Goal: Task Accomplishment & Management: Use online tool/utility

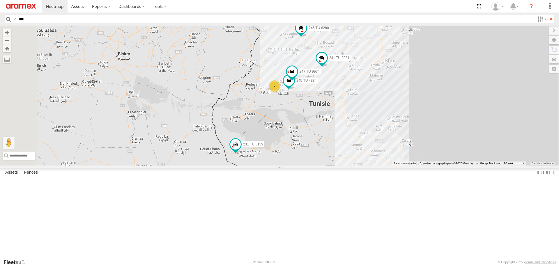
drag, startPoint x: 314, startPoint y: 151, endPoint x: 316, endPoint y: 120, distance: 30.9
click at [316, 120] on div "245 TU 4334 231 TU 3159 2 246 TU 8280 241 TU 2031 247 TU 9974" at bounding box center [279, 96] width 559 height 140
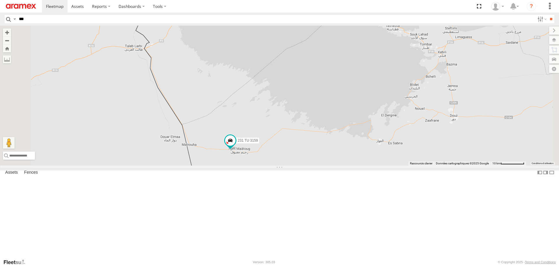
drag, startPoint x: 298, startPoint y: 177, endPoint x: 298, endPoint y: 148, distance: 28.8
click at [298, 149] on div "245 TU 4334 231 TU 3159 246 TU 8280 241 TU 2031 247 TU 9974" at bounding box center [279, 96] width 559 height 140
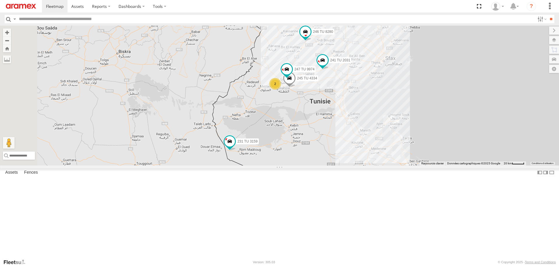
click at [0, 0] on div "Gafsa Branch" at bounding box center [0, 0] width 0 height 0
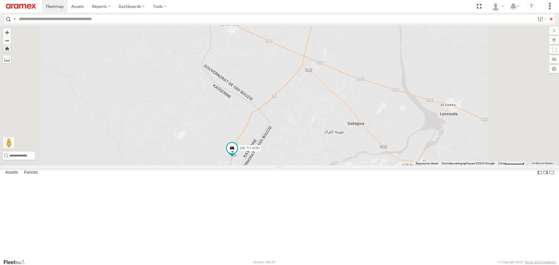
drag, startPoint x: 281, startPoint y: 220, endPoint x: 319, endPoint y: 135, distance: 93.7
click at [319, 135] on div "246 TU 8280" at bounding box center [279, 96] width 559 height 140
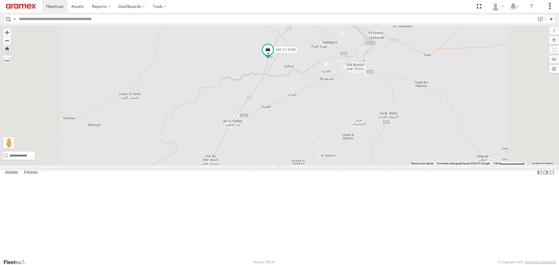
click at [0, 0] on link at bounding box center [0, 0] width 0 height 0
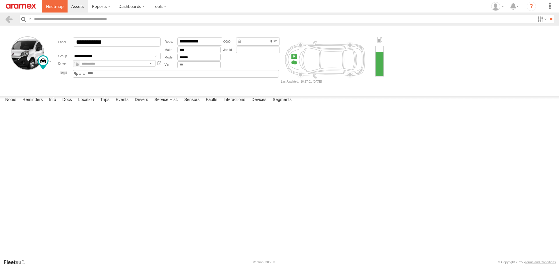
click at [50, 7] on span at bounding box center [54, 6] width 17 height 6
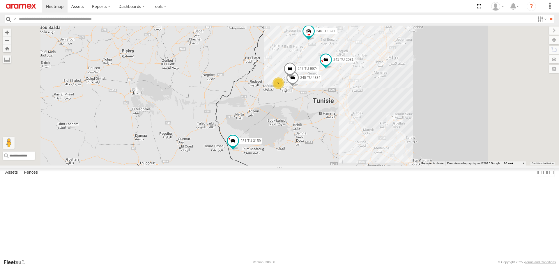
click at [0, 0] on link at bounding box center [0, 0] width 0 height 0
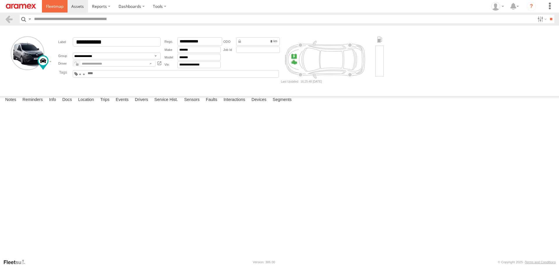
click at [46, 7] on span at bounding box center [54, 6] width 17 height 6
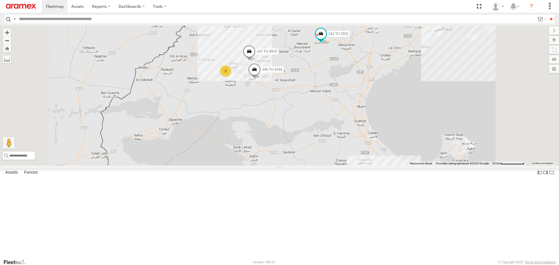
click at [0, 0] on link at bounding box center [0, 0] width 0 height 0
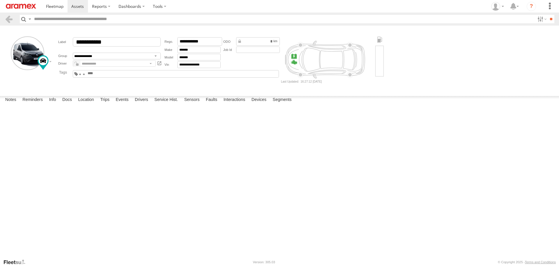
click at [382, 54] on div at bounding box center [379, 61] width 8 height 31
click at [48, 3] on span at bounding box center [54, 6] width 17 height 6
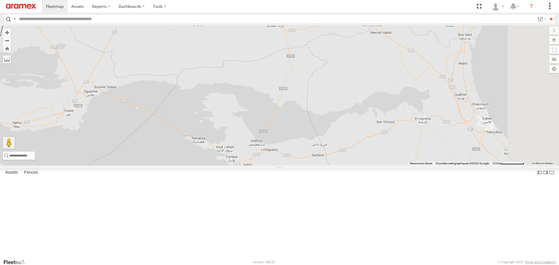
drag, startPoint x: 347, startPoint y: 87, endPoint x: 320, endPoint y: 167, distance: 85.0
click at [320, 165] on div "245 TU 4334 231 TU 3159 246 TU 8280 241 TU 2031 247 TU 9974" at bounding box center [279, 96] width 559 height 140
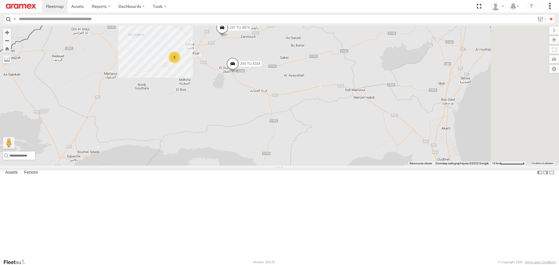
click at [0, 0] on link at bounding box center [0, 0] width 0 height 0
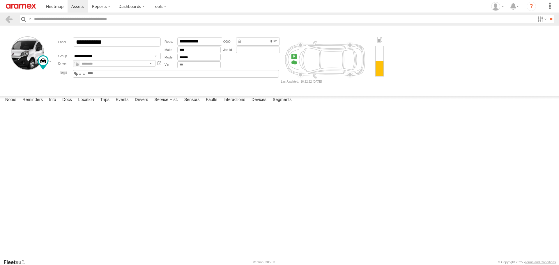
click at [34, 5] on img at bounding box center [21, 6] width 30 height 5
